Goal: Information Seeking & Learning: Get advice/opinions

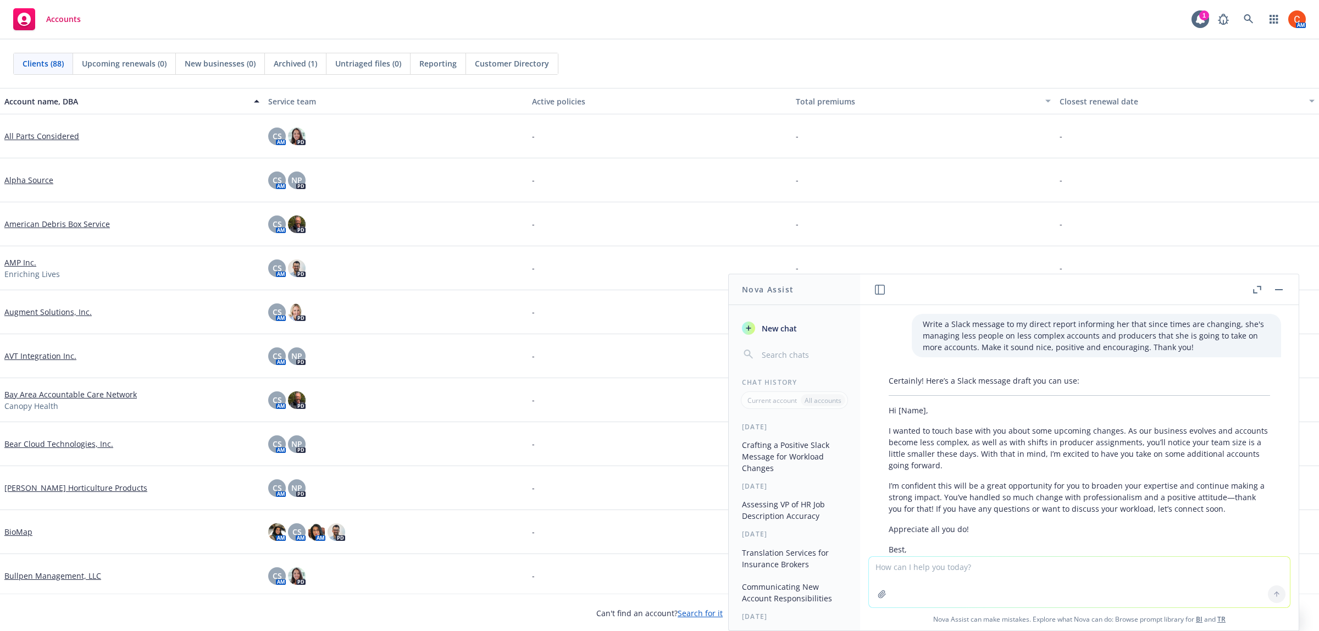
scroll to position [2522, 0]
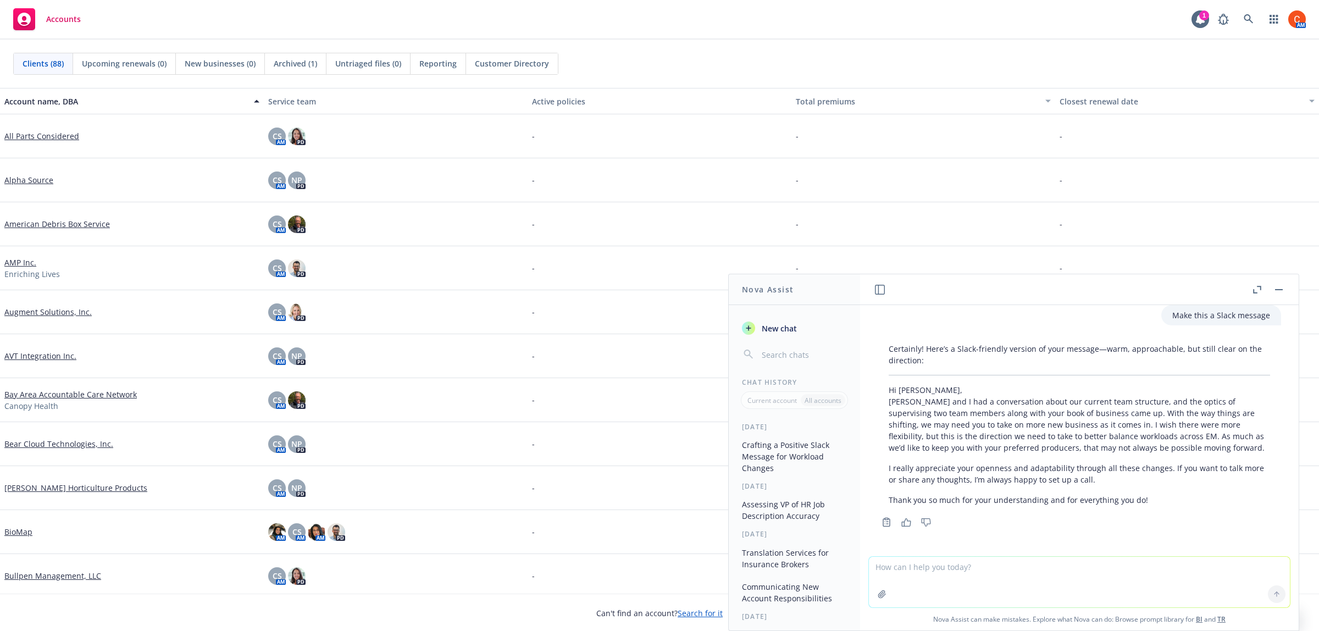
click at [912, 559] on textarea at bounding box center [1079, 582] width 421 height 51
type textarea "Edit - I'm working with [PERSON_NAME] on the recent BORs. We used to have a BOR…"
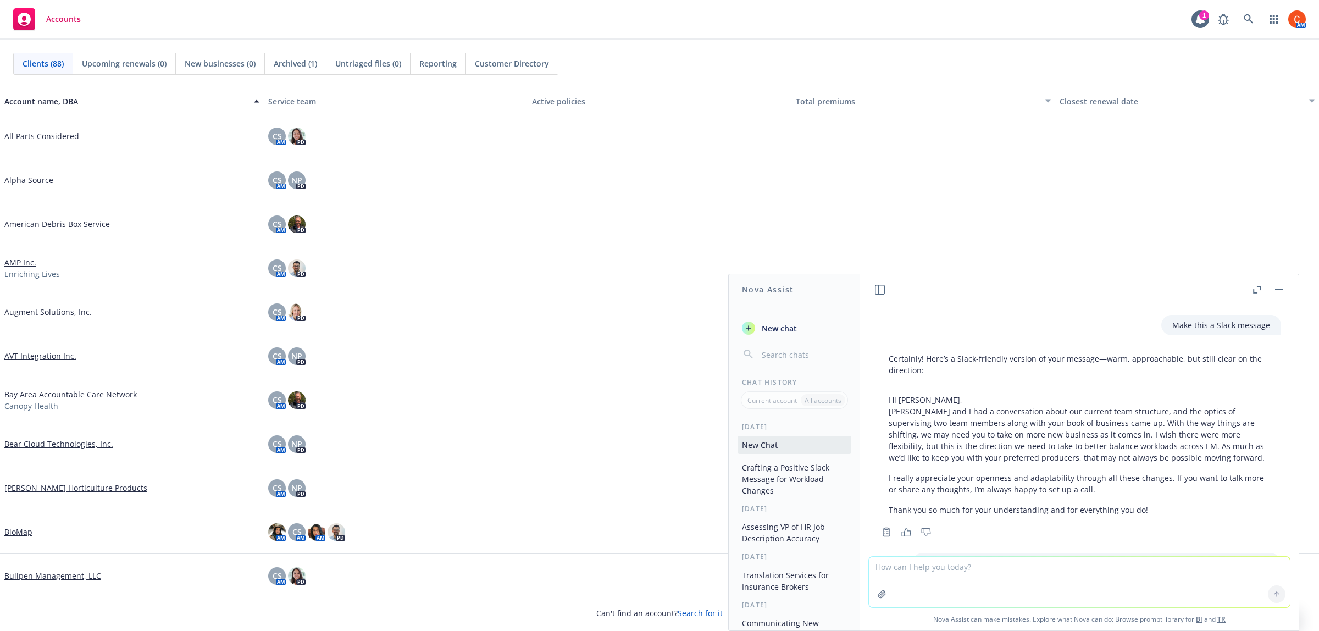
scroll to position [2769, 0]
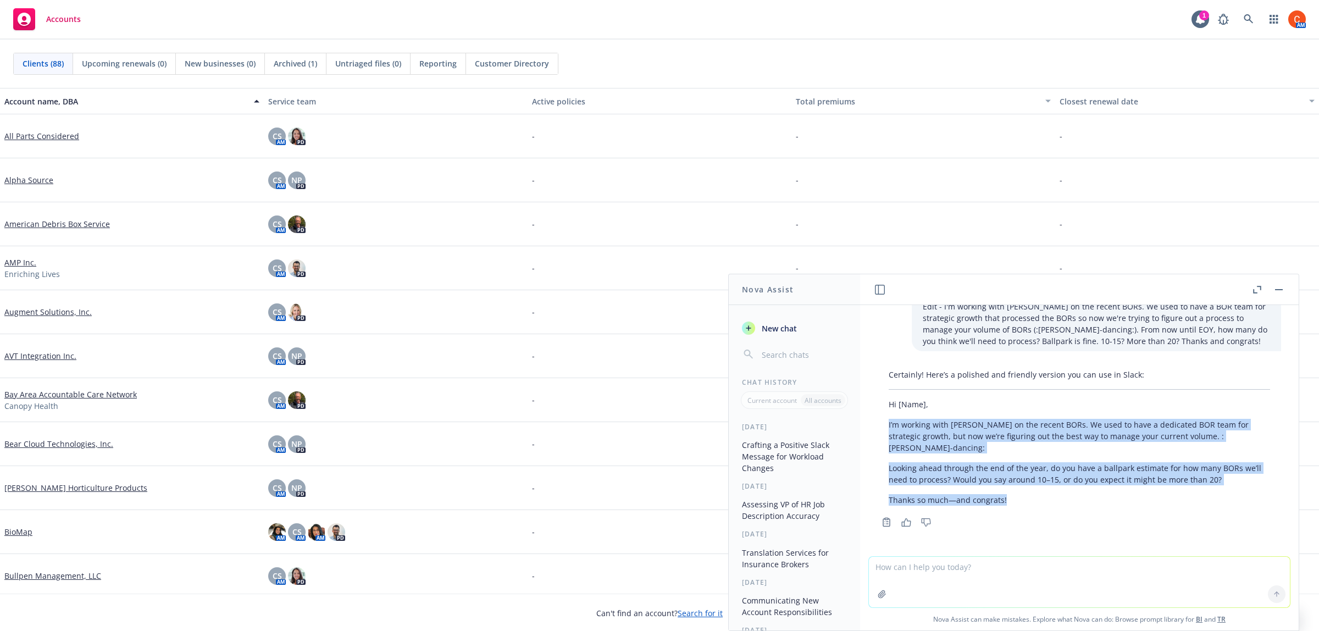
drag, startPoint x: 1031, startPoint y: 500, endPoint x: 877, endPoint y: 426, distance: 171.0
click at [877, 426] on div "Certainly! Here’s a polished and friendly version you can use in Slack: Hi [Nam…" at bounding box center [1078, 437] width 403 height 146
copy div "I’m working with [PERSON_NAME] on the recent BORs. We used to have a dedicated …"
